Goal: Information Seeking & Learning: Learn about a topic

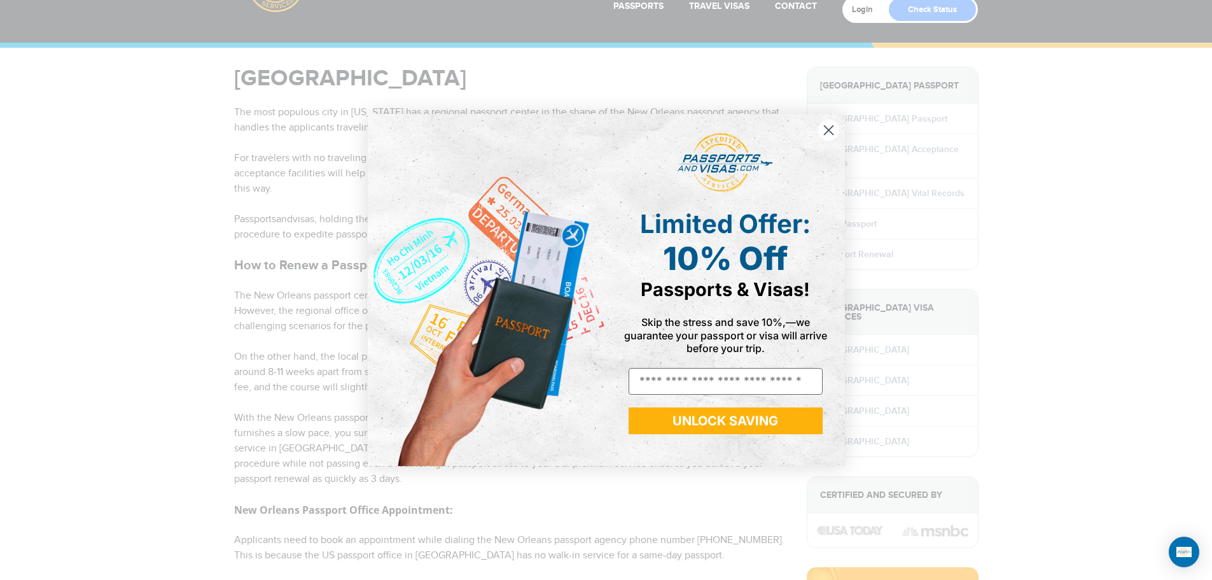
click at [834, 130] on circle "Close dialog" at bounding box center [828, 130] width 21 height 21
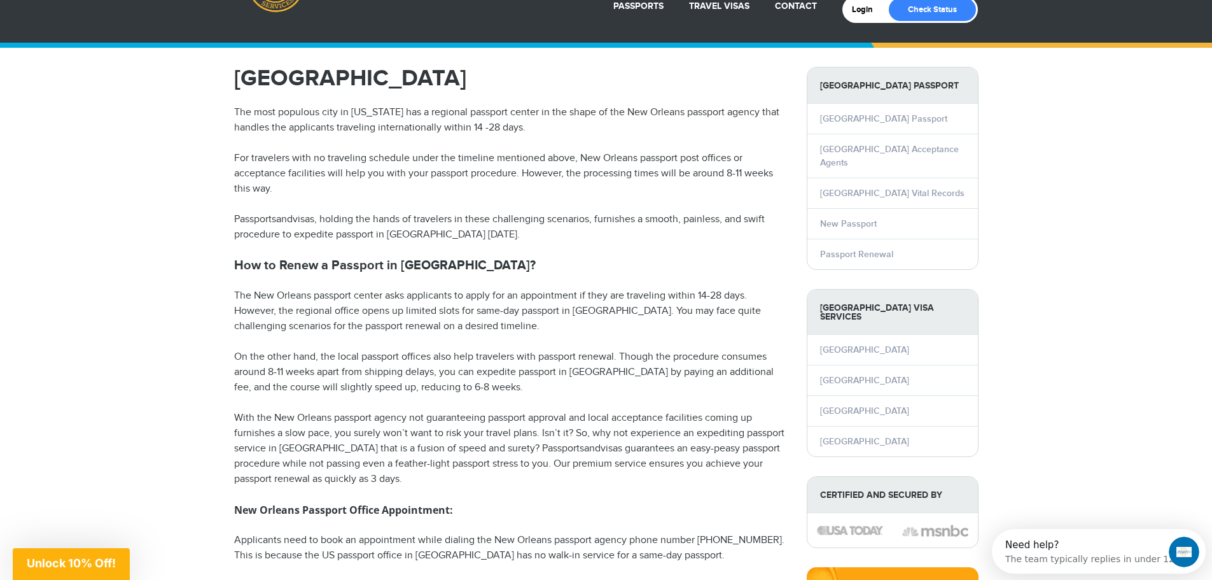
click at [344, 173] on p "For travelers with no traveling schedule under the timeline mentioned above, Ne…" at bounding box center [511, 174] width 554 height 46
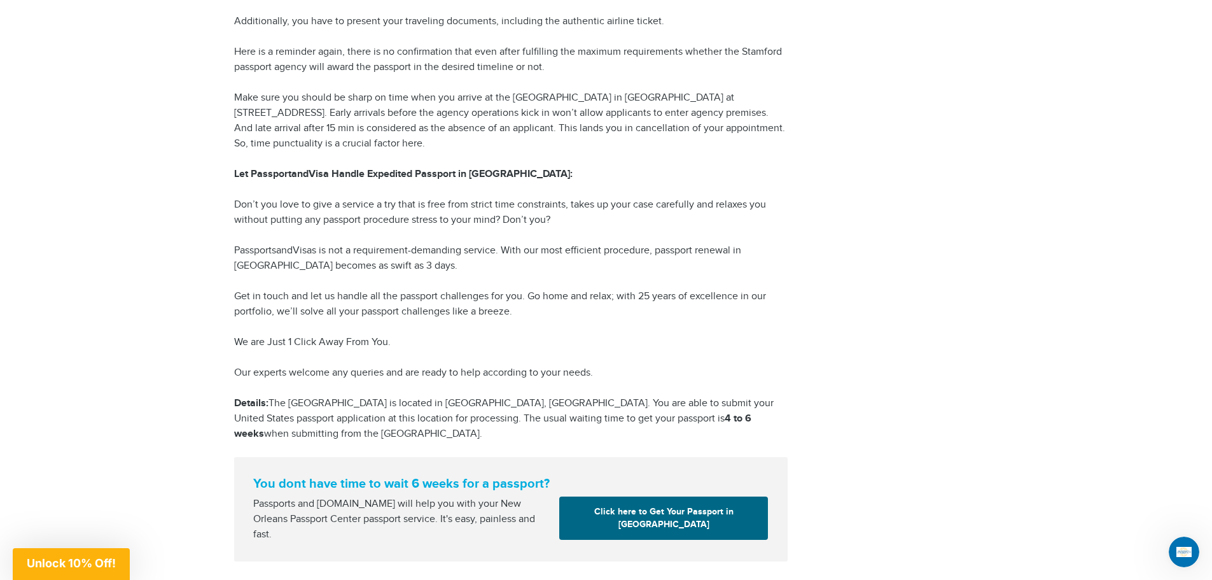
scroll to position [1588, 0]
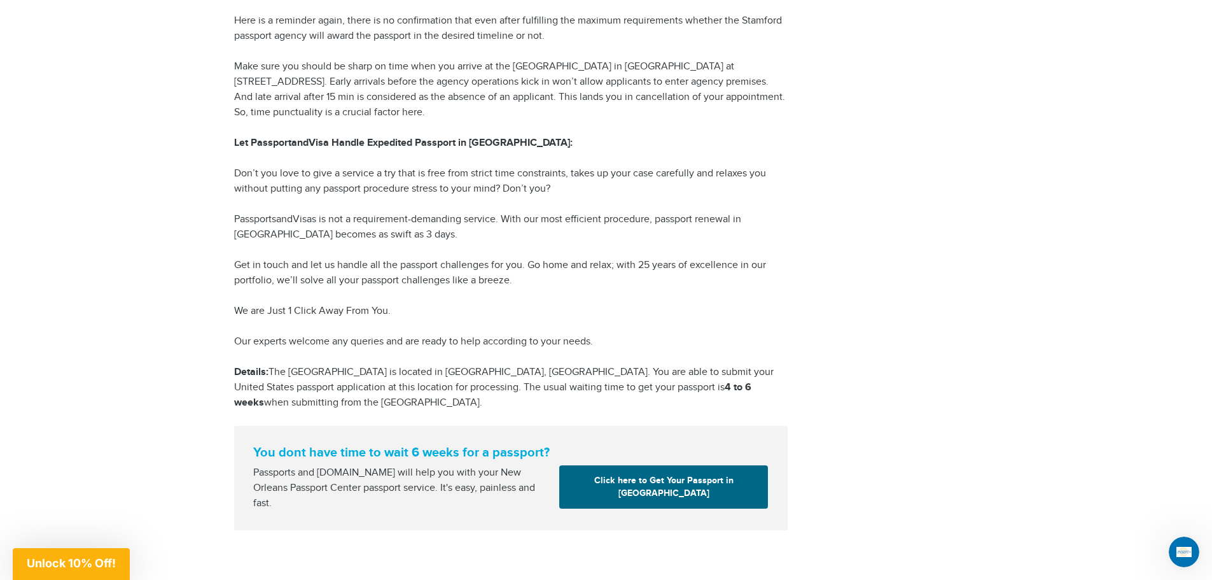
click at [398, 186] on p "Don’t you love to give a service a try that is free from strict time constraint…" at bounding box center [511, 181] width 554 height 31
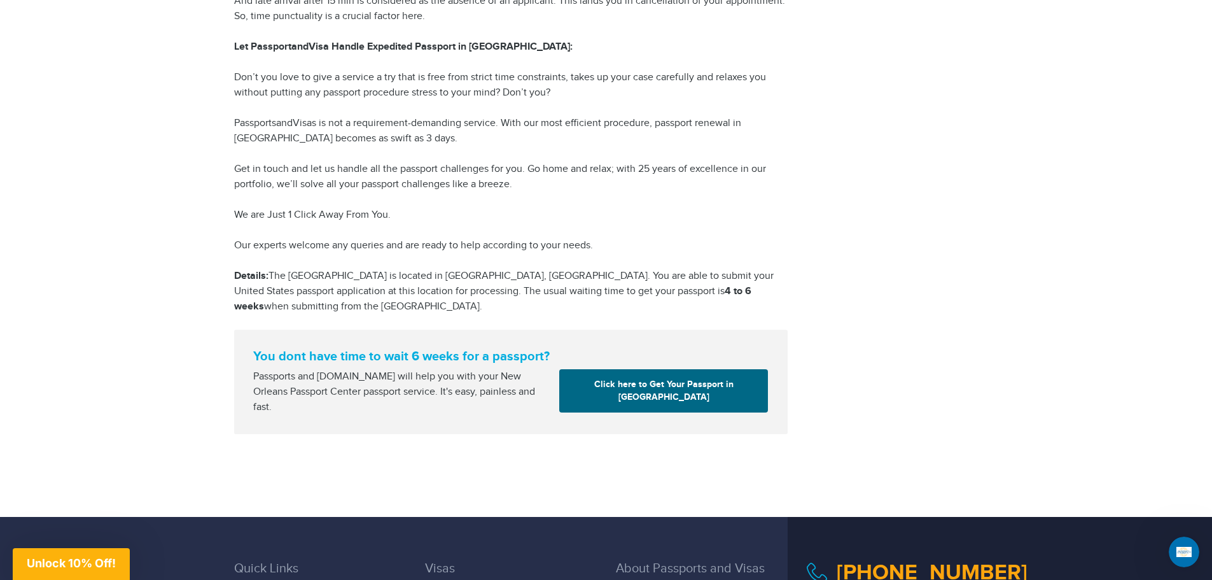
scroll to position [1715, 0]
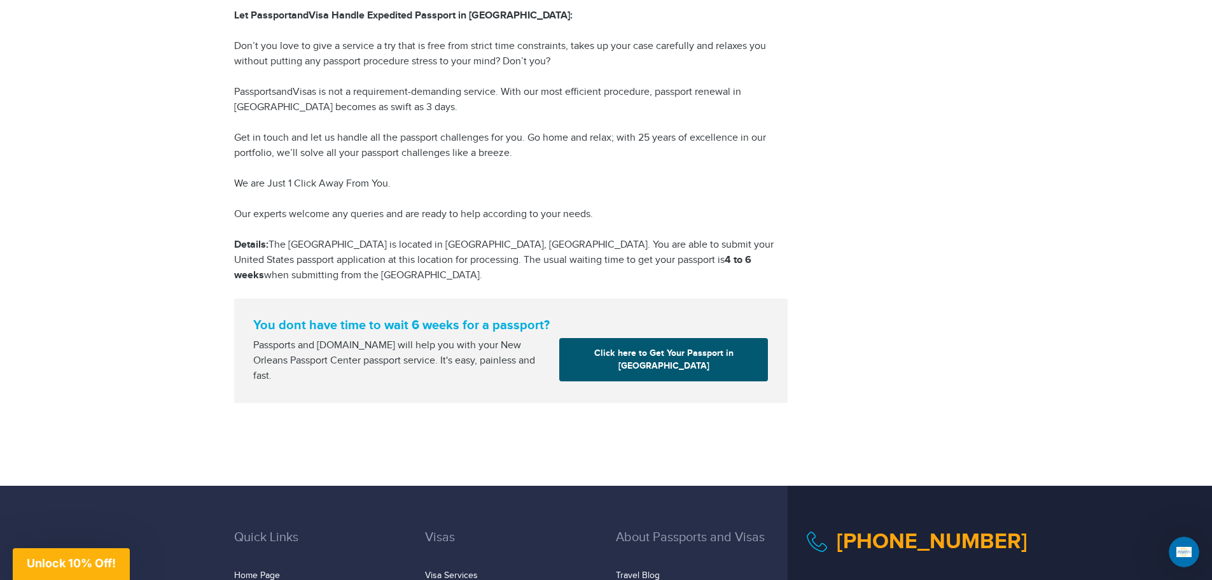
click at [649, 361] on link "Click here to Get Your Passport in [GEOGRAPHIC_DATA]" at bounding box center [663, 359] width 209 height 43
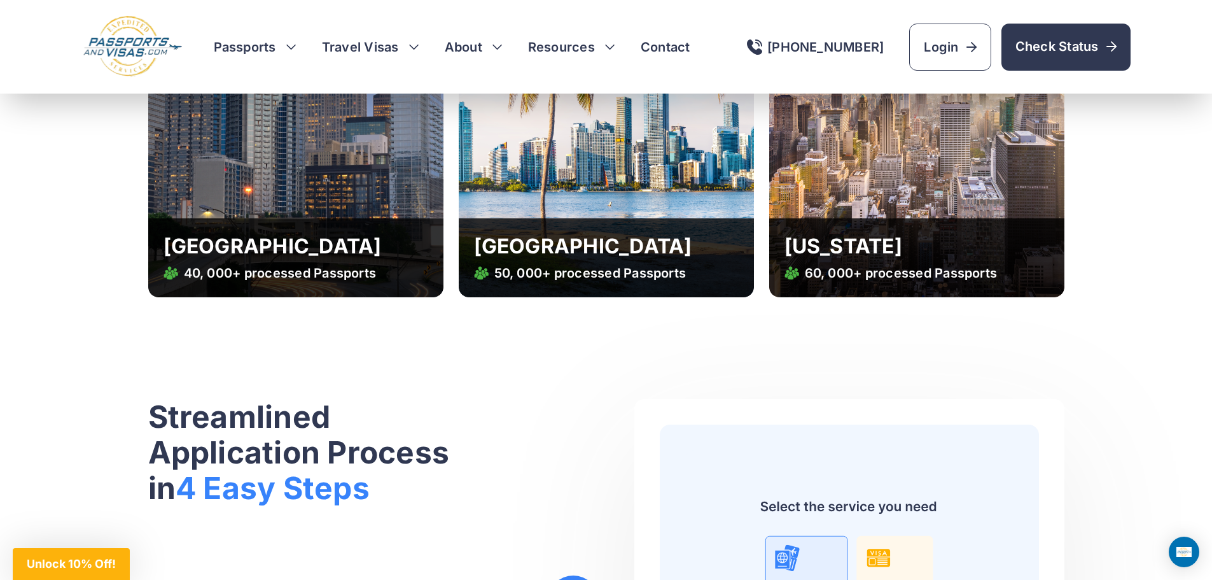
scroll to position [4263, 0]
